Goal: Information Seeking & Learning: Compare options

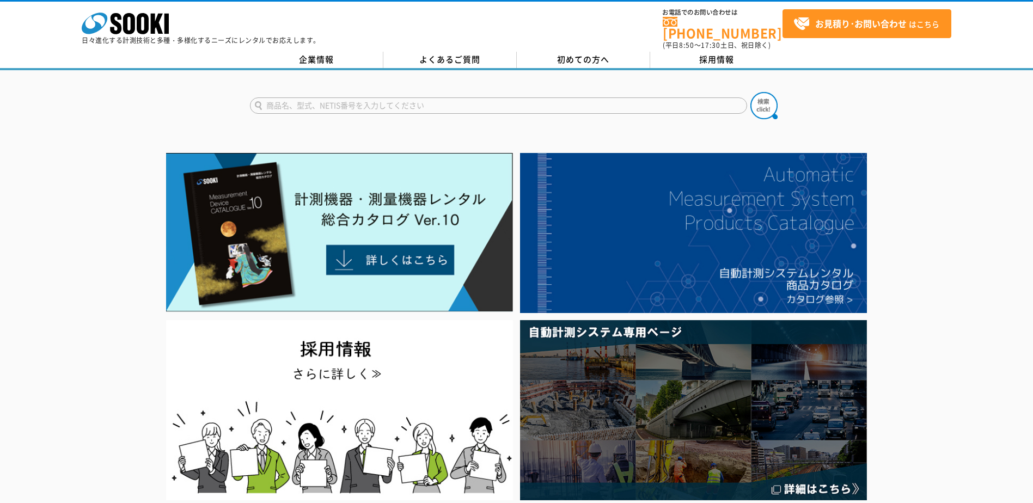
click at [335, 106] on input "text" at bounding box center [498, 105] width 497 height 16
type input "酸素"
click at [765, 96] on img at bounding box center [763, 105] width 27 height 27
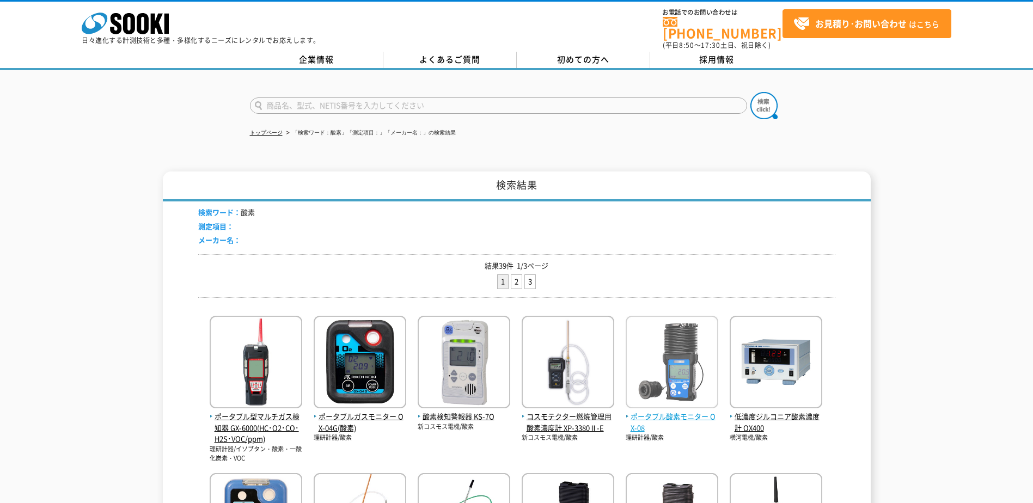
click at [675, 411] on span "ポータブル酸素モニター OX-08" at bounding box center [671, 422] width 93 height 23
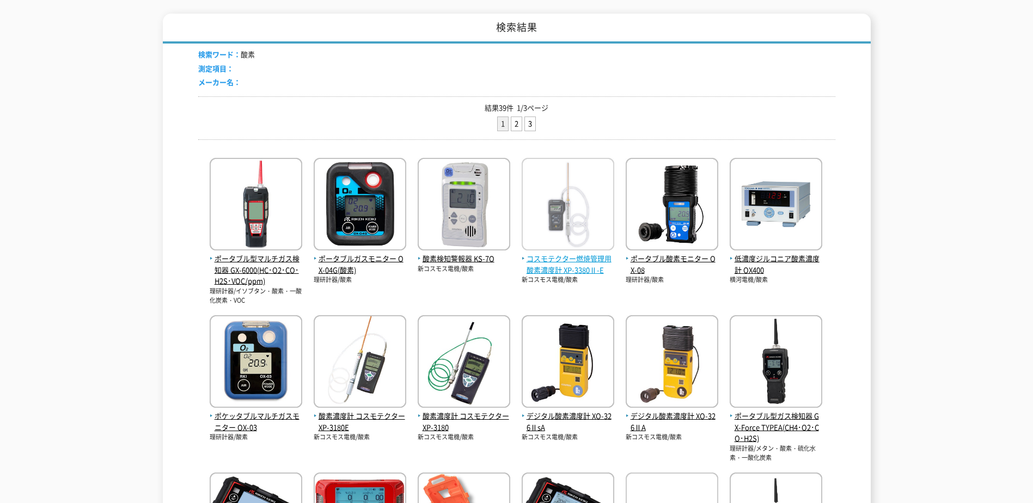
scroll to position [163, 0]
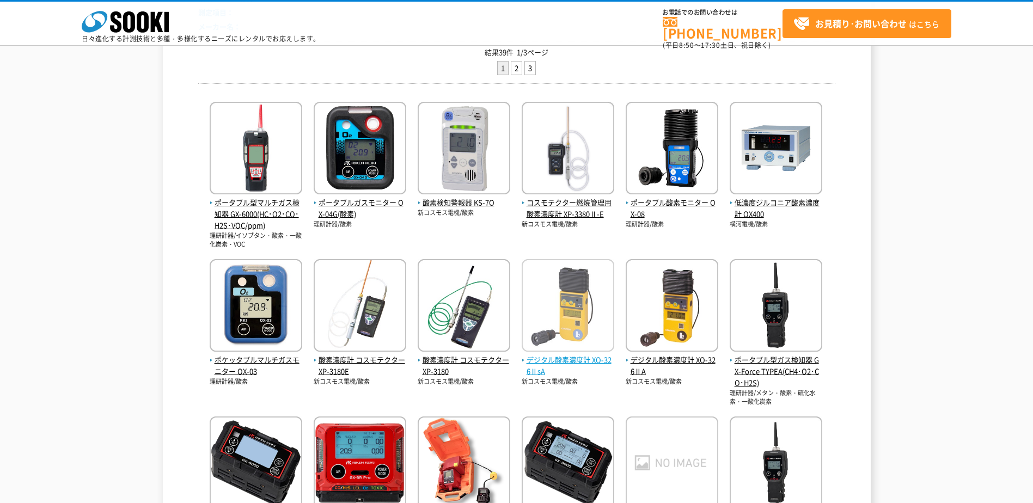
click at [561, 358] on span "デジタル酸素濃度計 XO-326ⅡsA" at bounding box center [567, 365] width 93 height 23
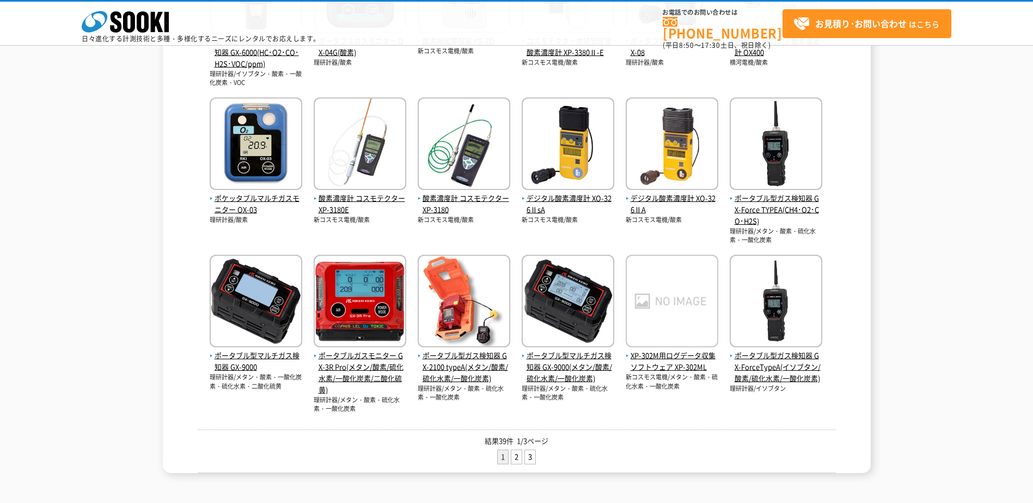
scroll to position [327, 0]
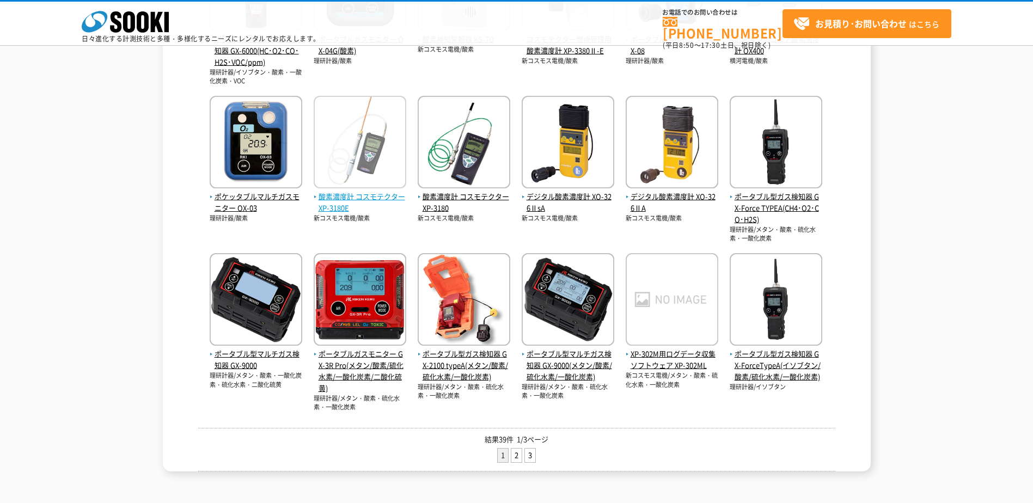
click at [355, 197] on span "酸素濃度計 コスモテクター XP-3180E" at bounding box center [360, 202] width 93 height 23
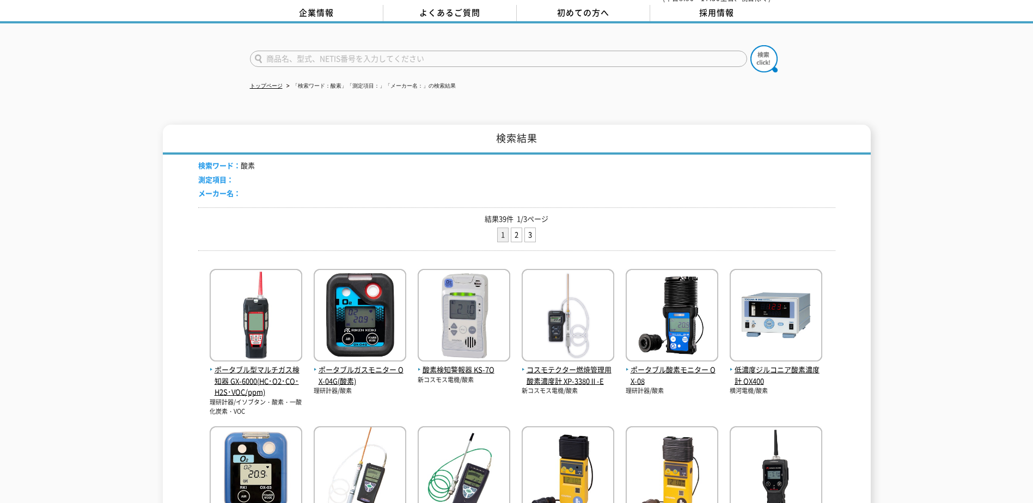
scroll to position [0, 0]
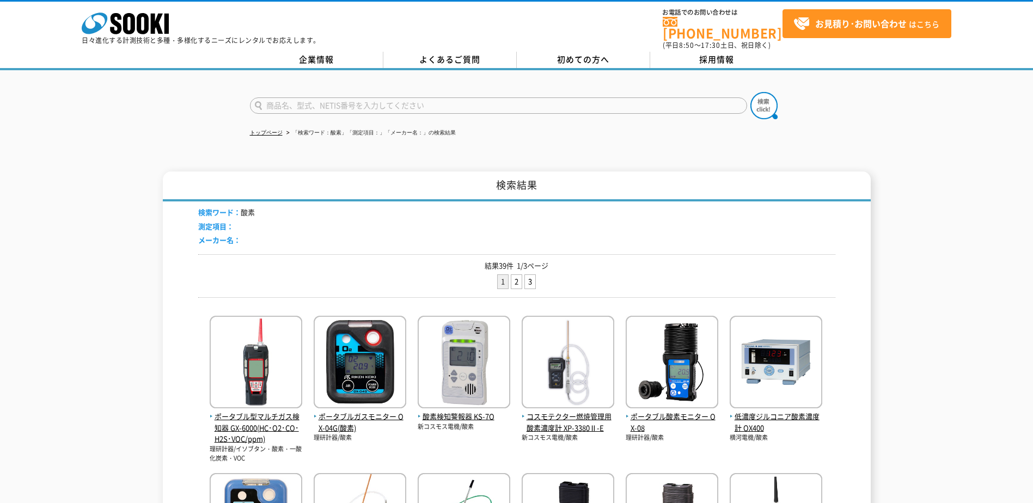
click at [376, 97] on input "text" at bounding box center [498, 105] width 497 height 16
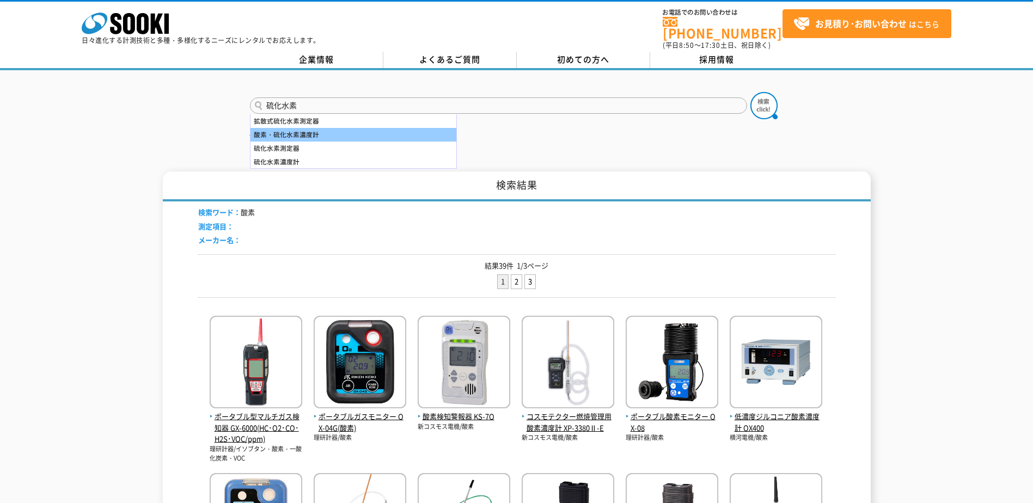
click at [335, 129] on div "酸素・硫化水素濃度計" at bounding box center [353, 135] width 206 height 14
type input "酸素・硫化水素濃度計"
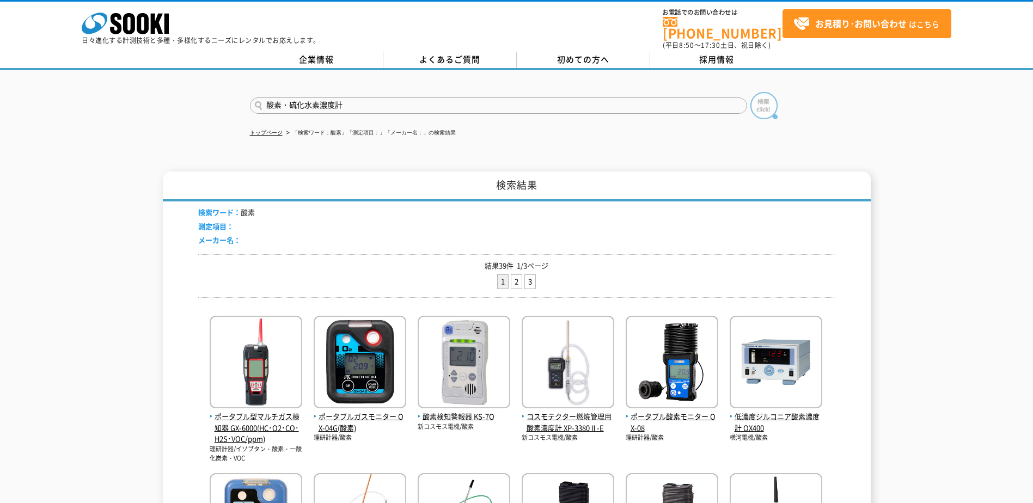
click at [753, 97] on img at bounding box center [763, 105] width 27 height 27
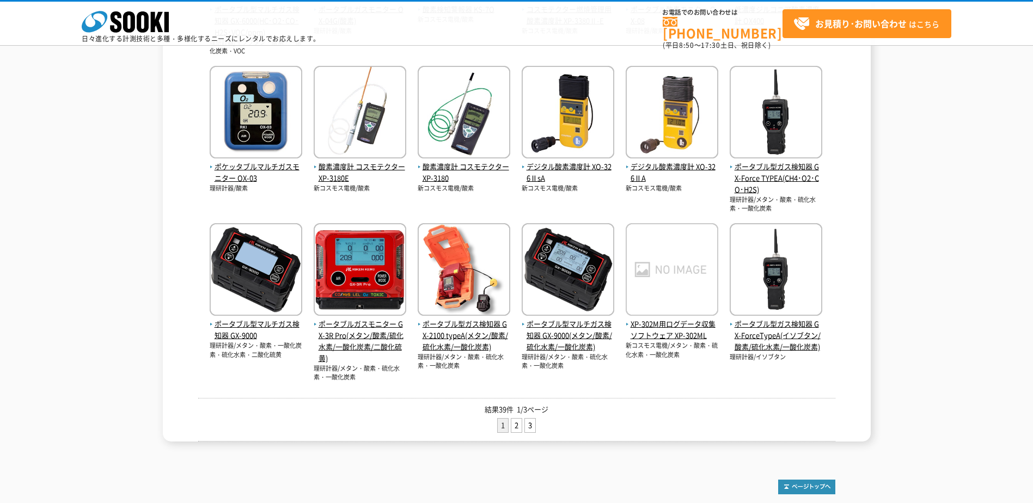
scroll to position [381, 0]
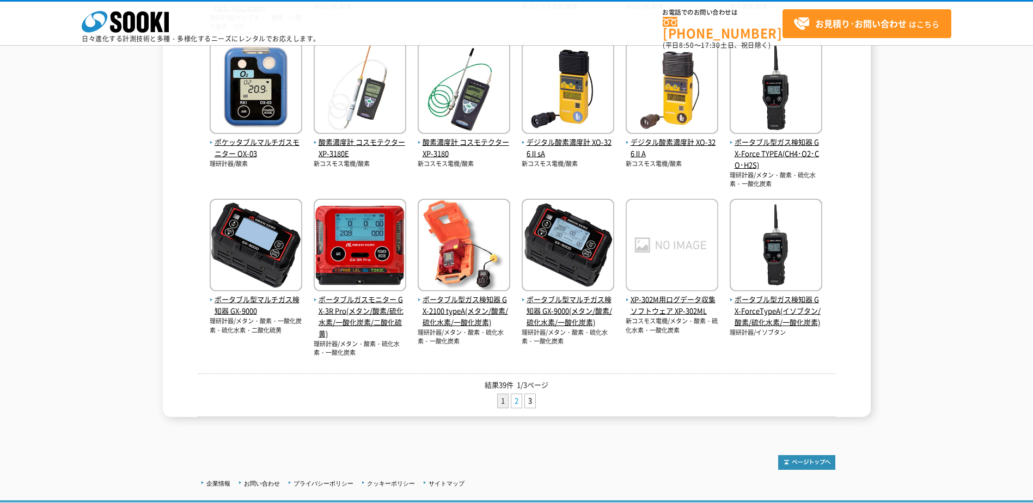
click at [521, 402] on link "2" at bounding box center [516, 401] width 10 height 14
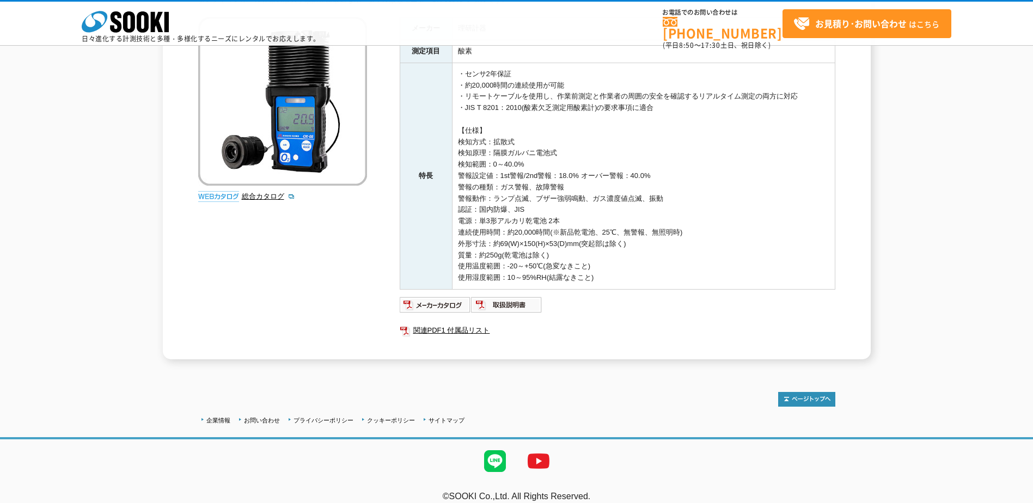
scroll to position [146, 0]
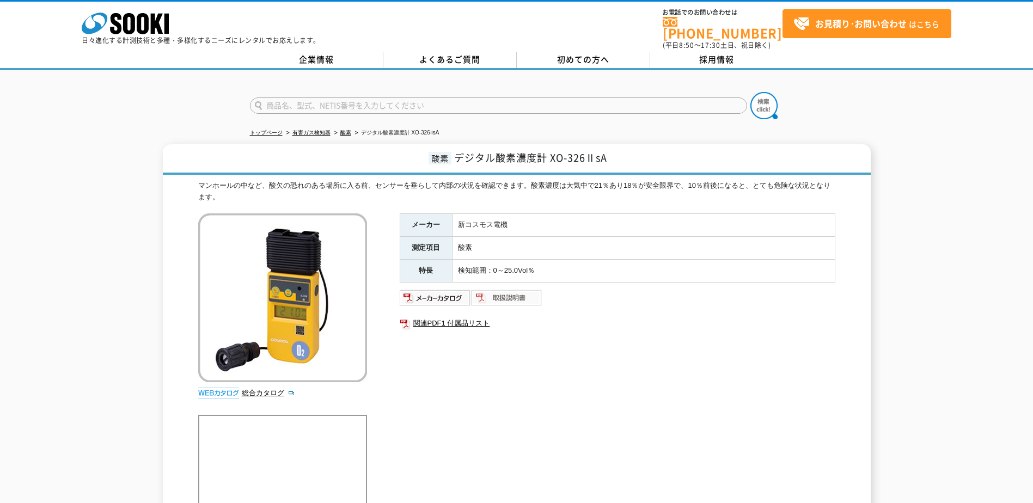
click at [501, 291] on img at bounding box center [506, 297] width 71 height 17
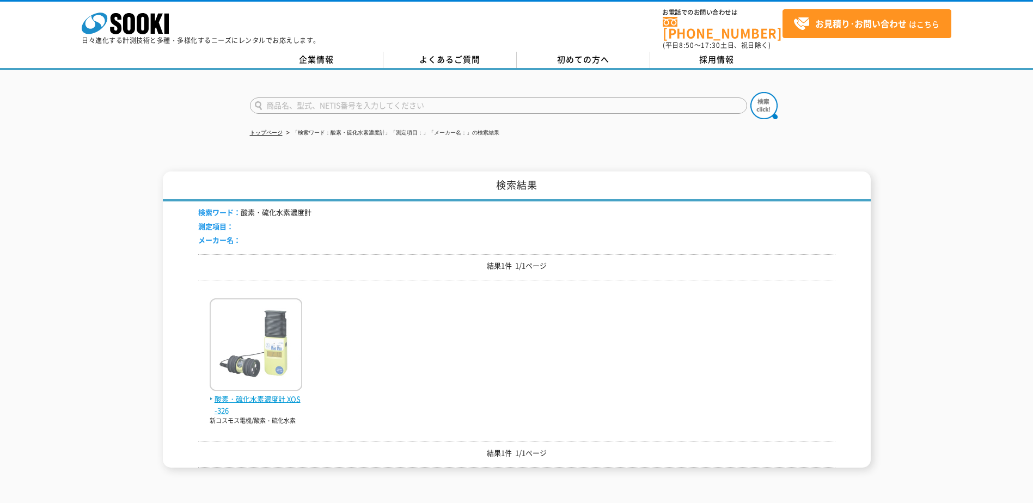
click at [280, 394] on span "酸素・硫化水素濃度計 XOS-326" at bounding box center [256, 405] width 93 height 23
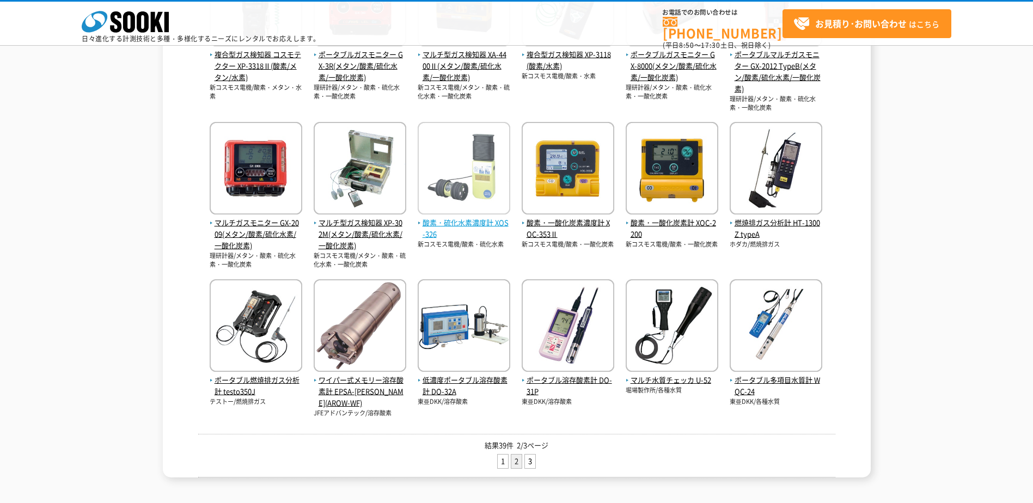
scroll to position [381, 0]
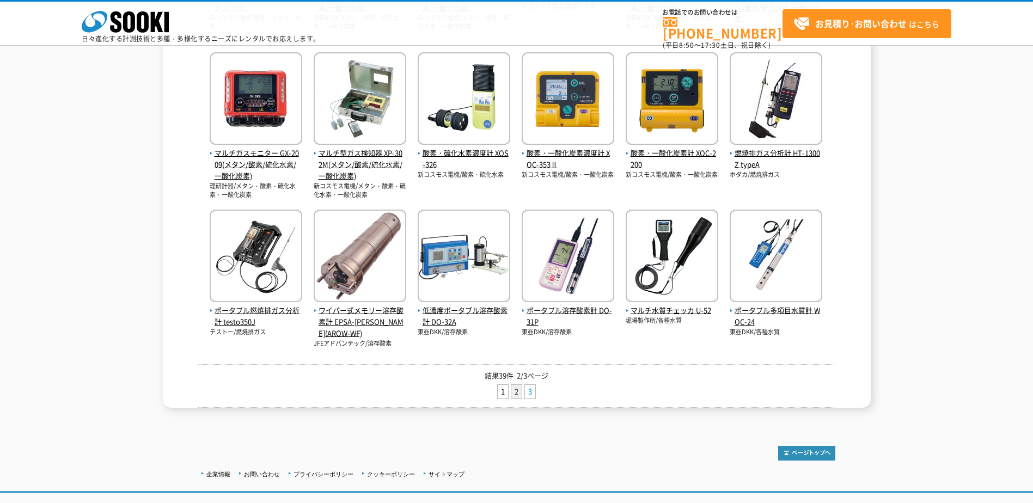
click at [532, 390] on link "3" at bounding box center [530, 392] width 10 height 14
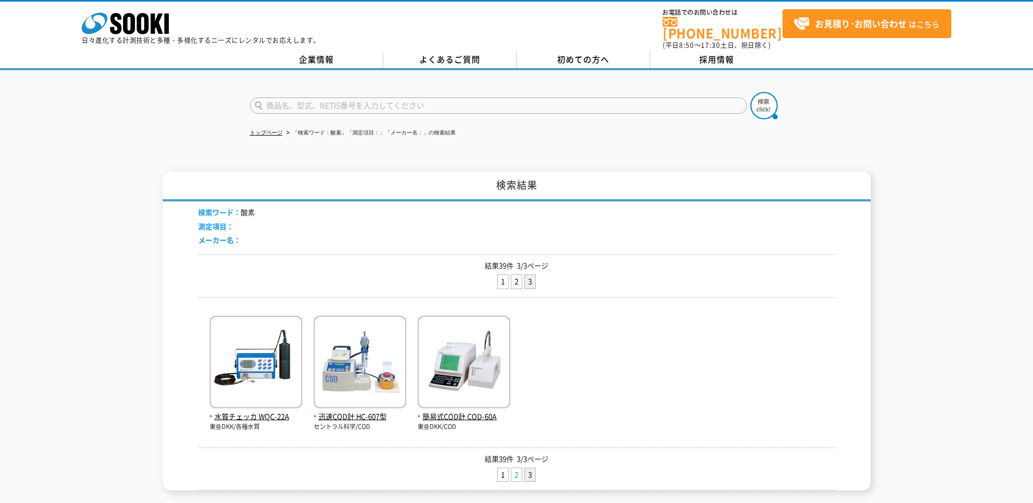
click at [515, 468] on link "2" at bounding box center [516, 475] width 10 height 14
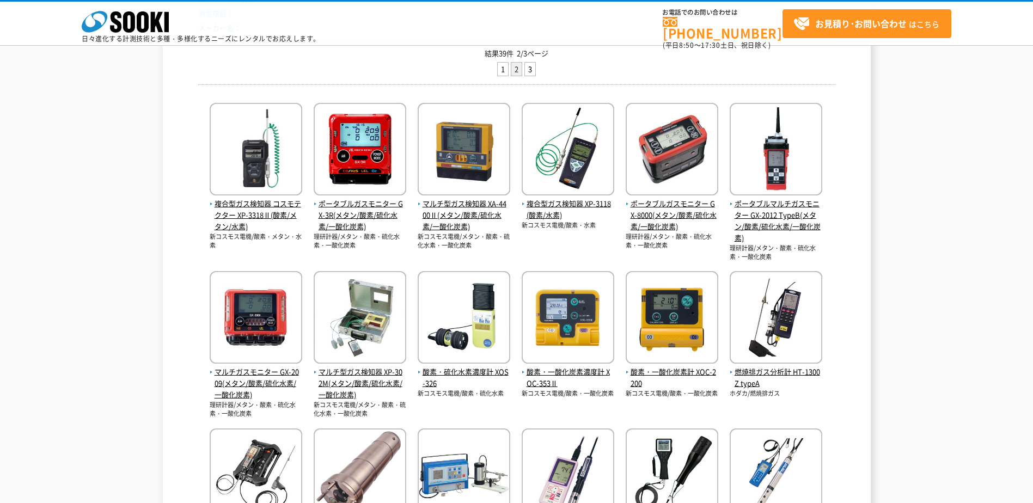
scroll to position [163, 0]
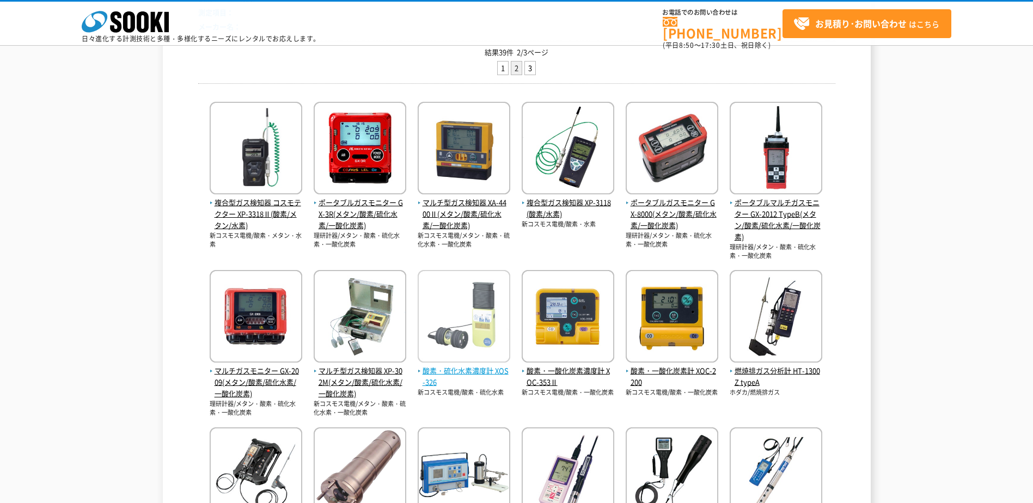
click at [477, 371] on span "酸素・硫化水素濃度計 XOS-326" at bounding box center [464, 376] width 93 height 23
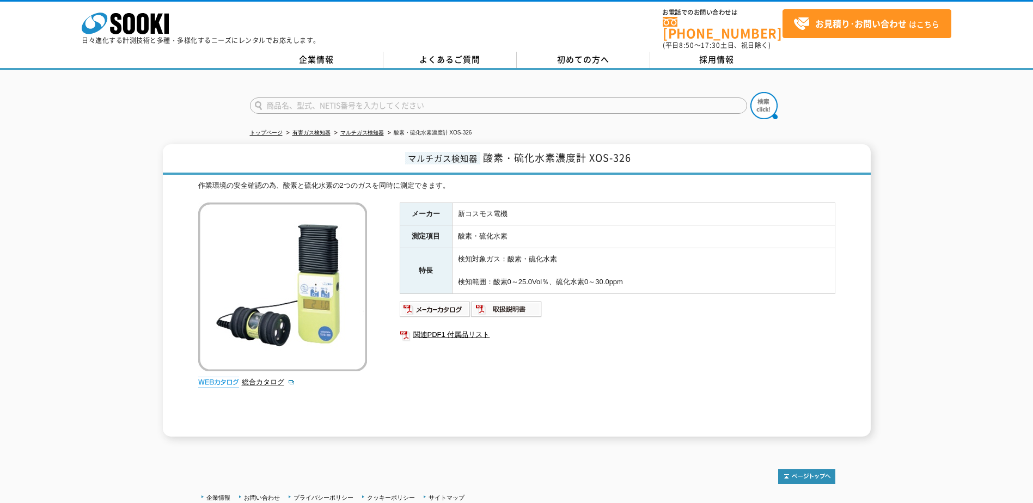
click at [402, 394] on div "メーカー 新コスモス電機 測定項目 酸素・硫化水素 特長 検知対象ガス：酸素・硫化水素 検知範囲：酸素0～25.0Vol％、硫化水素0～30.0ppm 関連P…" at bounding box center [617, 319] width 435 height 234
